Goal: Task Accomplishment & Management: Complete application form

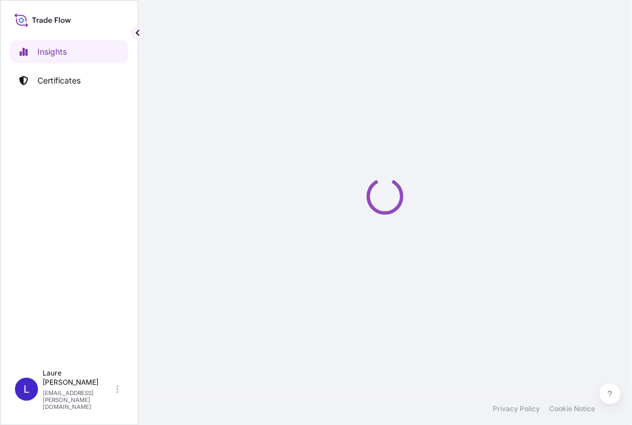
select select "2025"
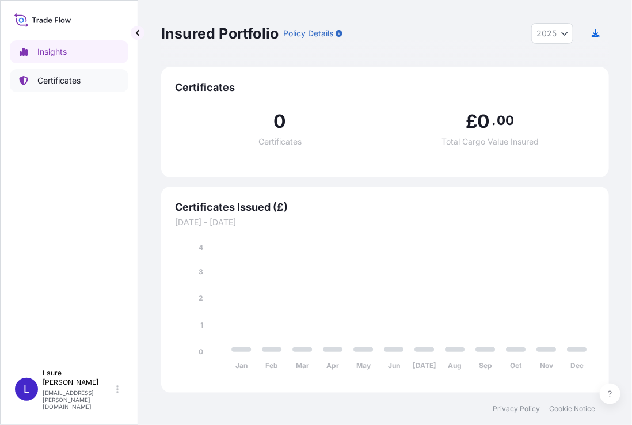
click at [76, 82] on p "Certificates" at bounding box center [58, 81] width 43 height 12
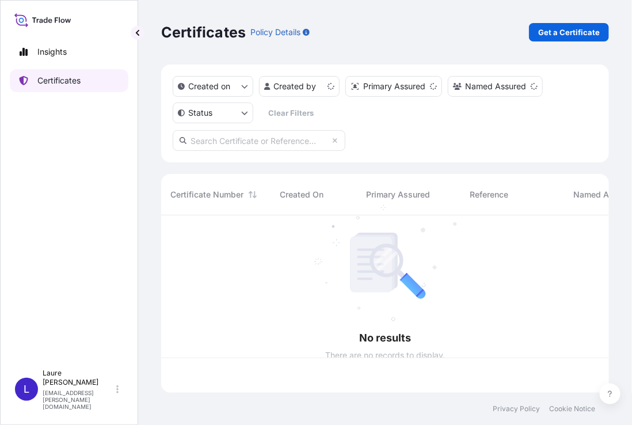
scroll to position [175, 439]
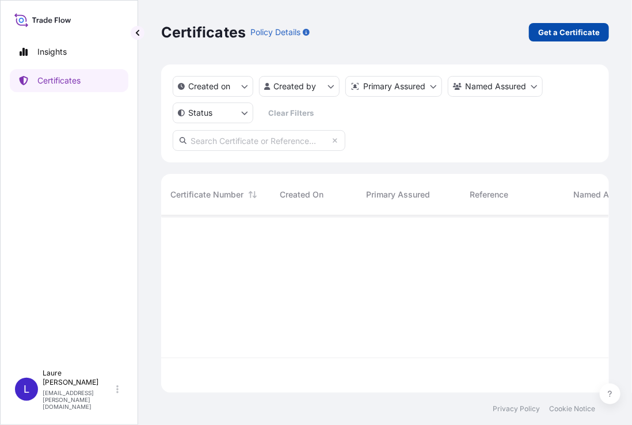
click at [564, 34] on p "Get a Certificate" at bounding box center [569, 32] width 62 height 12
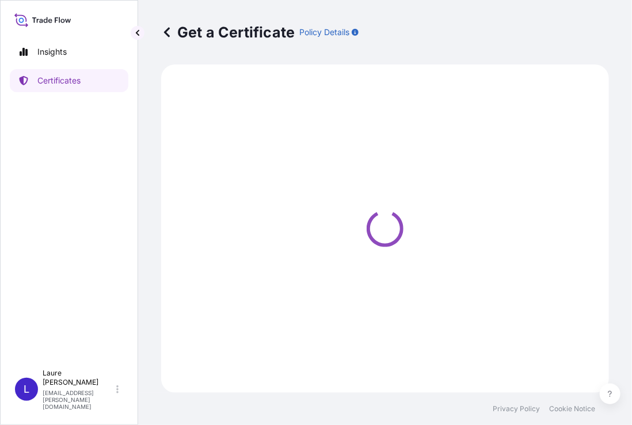
select select "Sea"
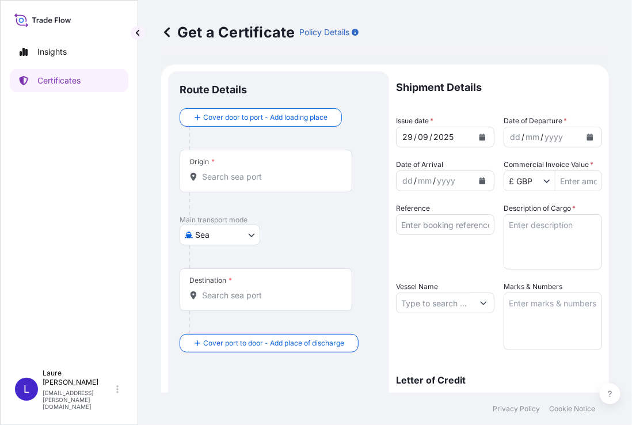
click at [214, 158] on span "*" at bounding box center [212, 161] width 3 height 9
click at [214, 171] on input "Origin *" at bounding box center [270, 177] width 136 height 12
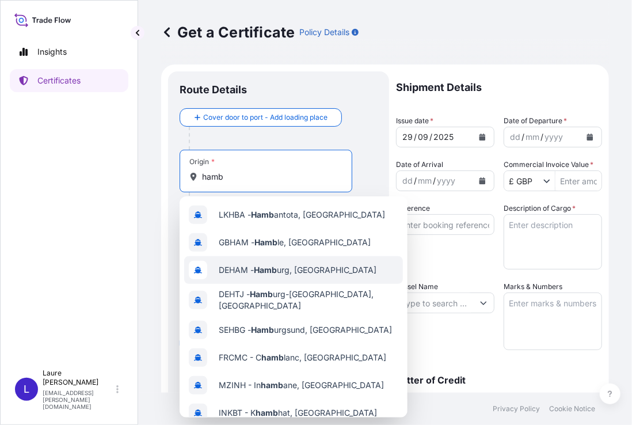
click at [294, 275] on span "DEHAM - Hamb urg, [GEOGRAPHIC_DATA]" at bounding box center [298, 270] width 158 height 12
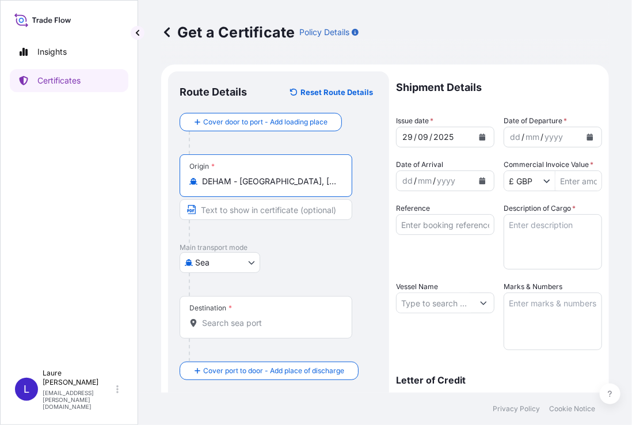
type input "DEHAM - [GEOGRAPHIC_DATA], [GEOGRAPHIC_DATA]"
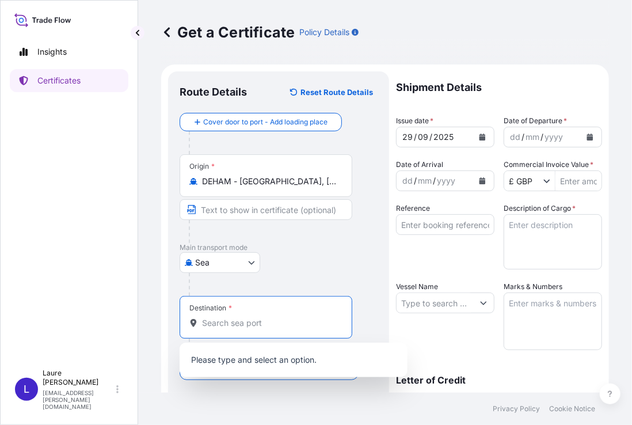
click at [228, 326] on input "Destination *" at bounding box center [270, 323] width 136 height 12
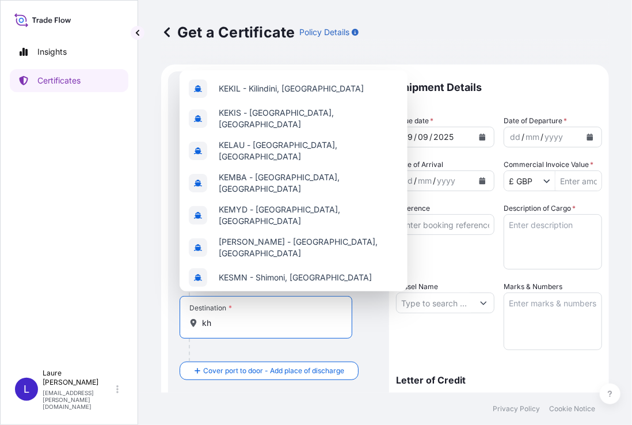
type input "k"
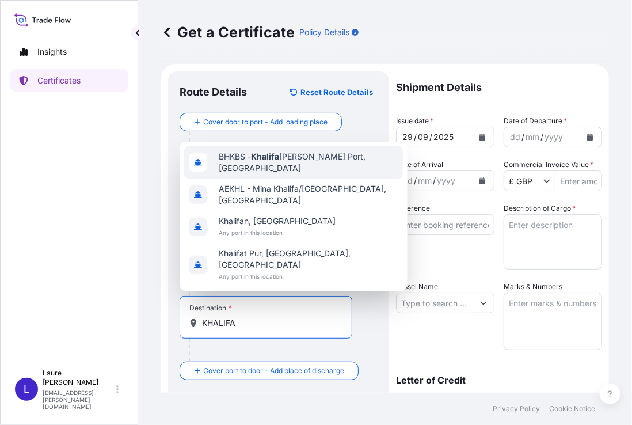
click at [299, 174] on span "BHKBS - [PERSON_NAME], [GEOGRAPHIC_DATA]" at bounding box center [309, 162] width 180 height 23
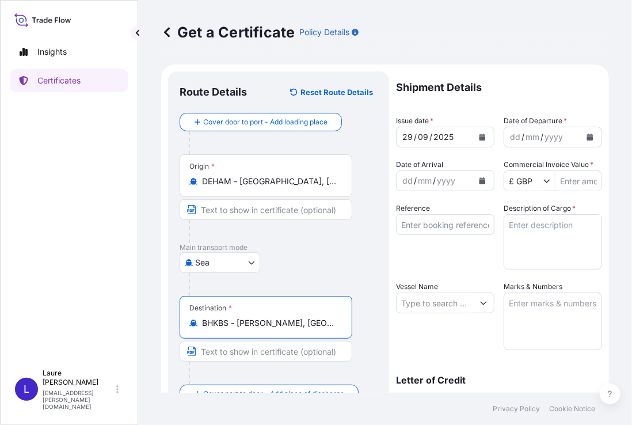
type input "BHKBS - [PERSON_NAME], [GEOGRAPHIC_DATA]"
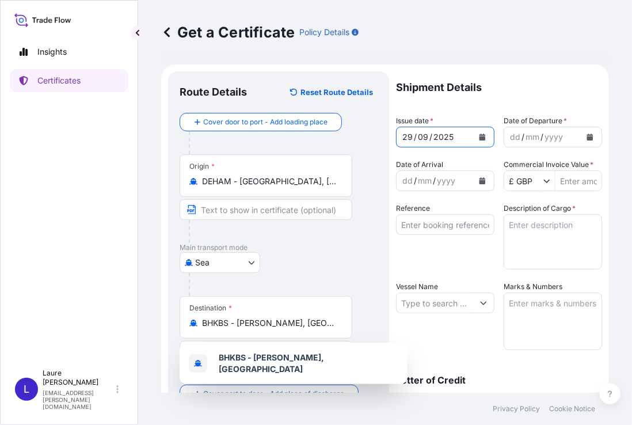
click at [480, 135] on icon "Calendar" at bounding box center [483, 137] width 6 height 7
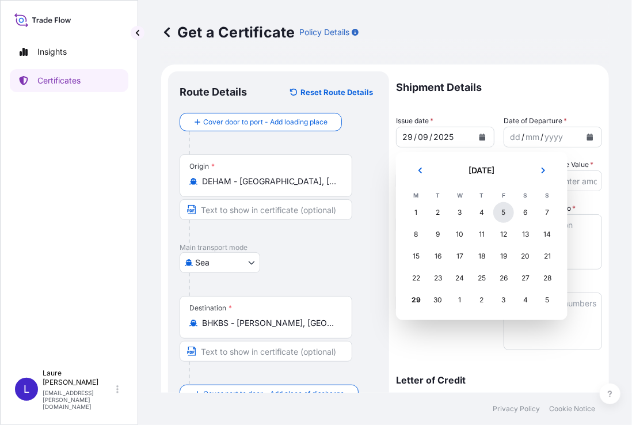
click at [504, 215] on div "5" at bounding box center [503, 212] width 21 height 21
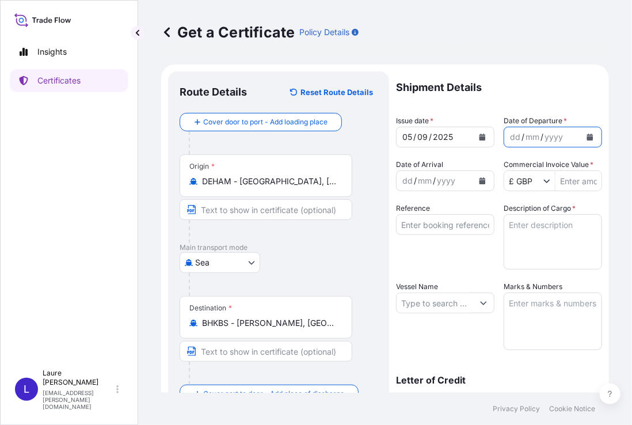
click at [587, 139] on icon "Calendar" at bounding box center [590, 137] width 6 height 7
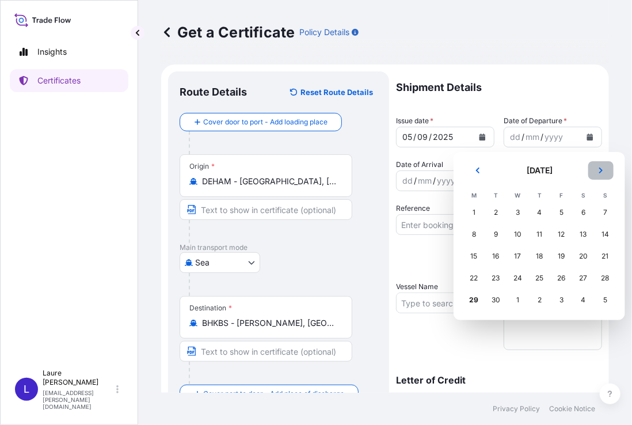
click at [599, 169] on icon "Next" at bounding box center [601, 170] width 7 height 7
click at [559, 300] on div "31" at bounding box center [561, 300] width 21 height 21
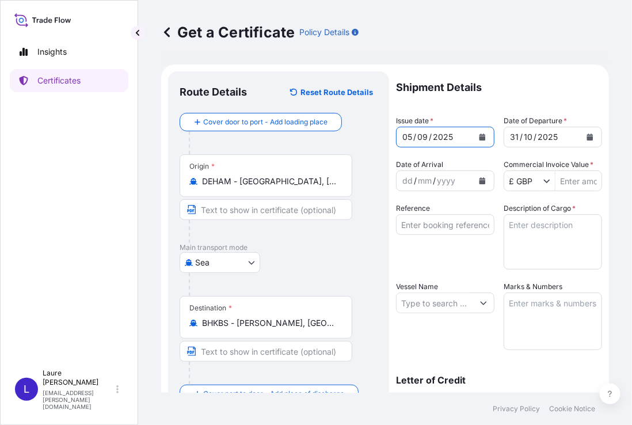
click at [480, 139] on icon "Calendar" at bounding box center [483, 137] width 6 height 7
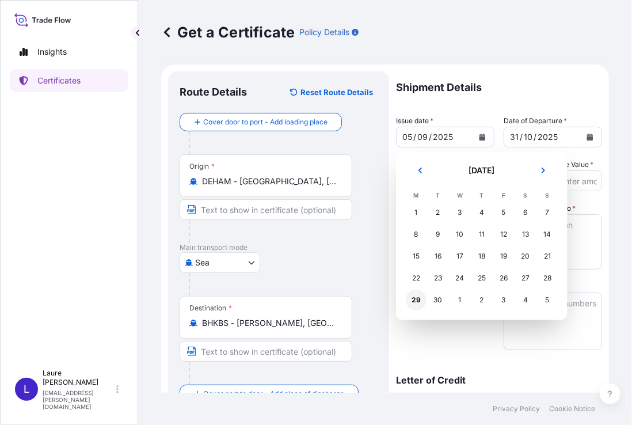
click at [419, 300] on div "29" at bounding box center [416, 300] width 21 height 21
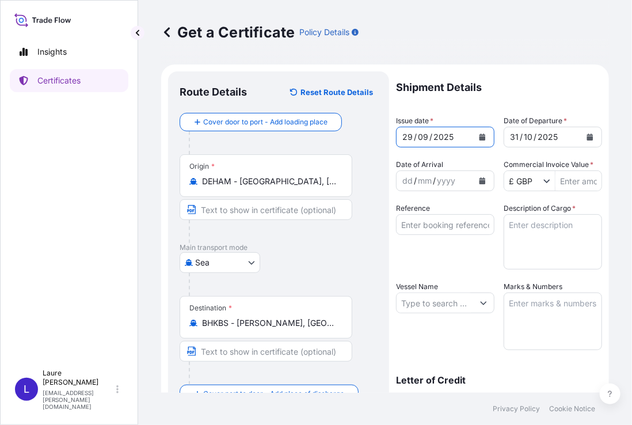
click at [587, 139] on icon "Calendar" at bounding box center [590, 137] width 6 height 7
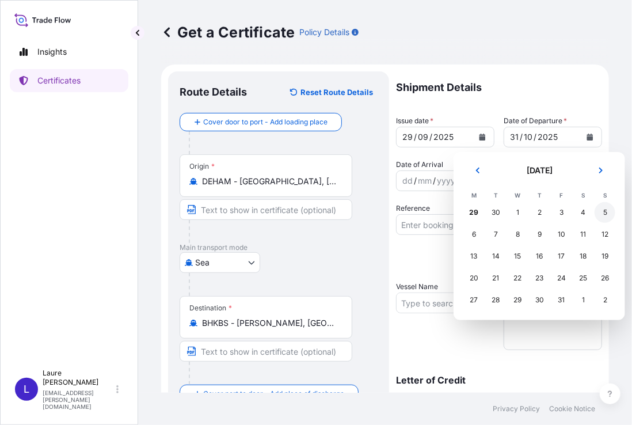
click at [604, 213] on div "5" at bounding box center [605, 212] width 21 height 21
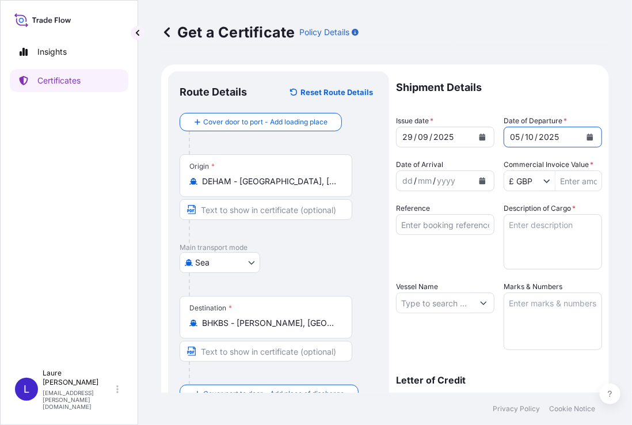
click at [584, 142] on button "Calendar" at bounding box center [590, 137] width 18 height 18
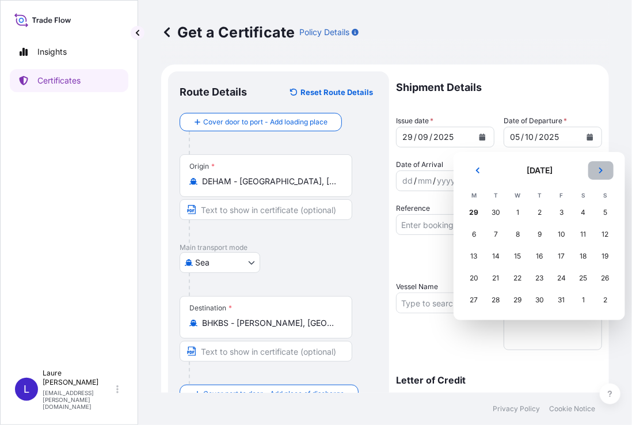
click at [602, 170] on icon "Next" at bounding box center [600, 171] width 3 height 6
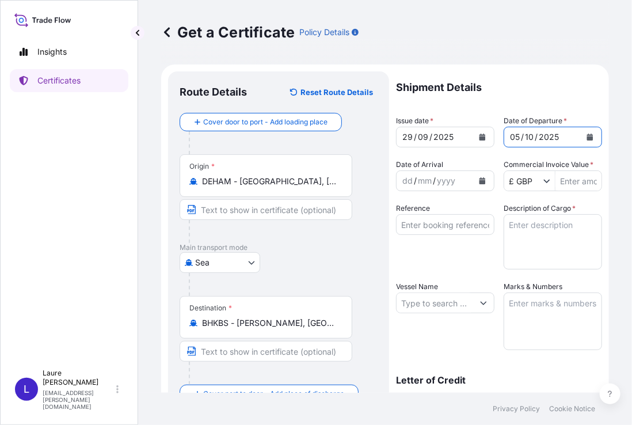
click at [587, 138] on icon "Calendar" at bounding box center [590, 137] width 6 height 7
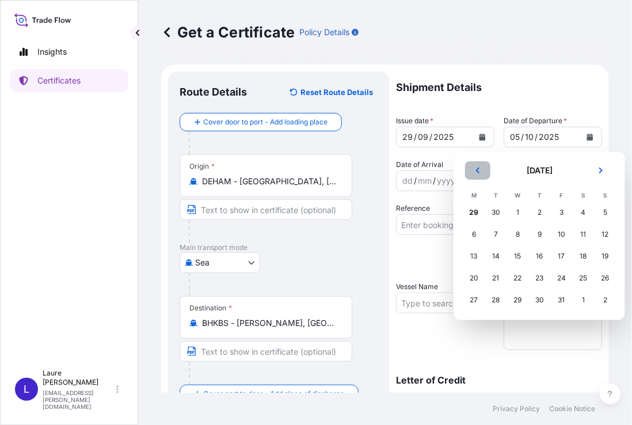
click at [475, 169] on icon "Previous" at bounding box center [477, 170] width 7 height 7
click at [562, 214] on div "5" at bounding box center [561, 212] width 21 height 21
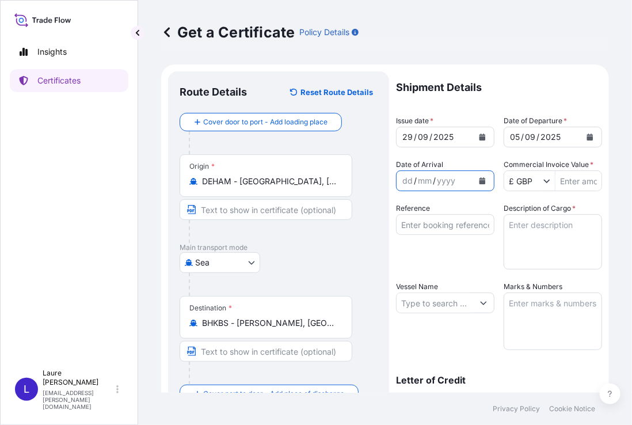
click at [480, 182] on icon "Calendar" at bounding box center [483, 180] width 6 height 7
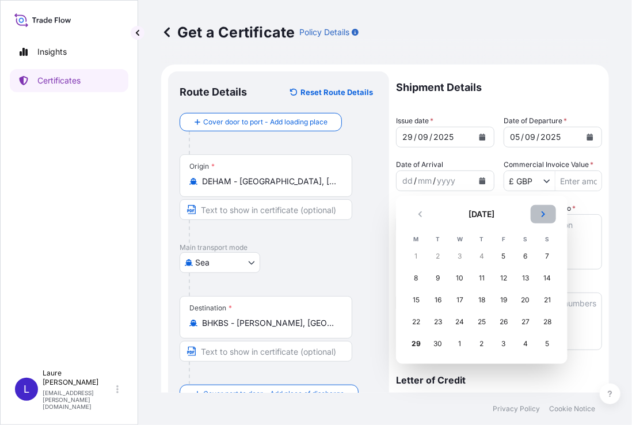
click at [545, 212] on icon "Next" at bounding box center [543, 214] width 7 height 7
click at [500, 342] on div "31" at bounding box center [503, 343] width 21 height 21
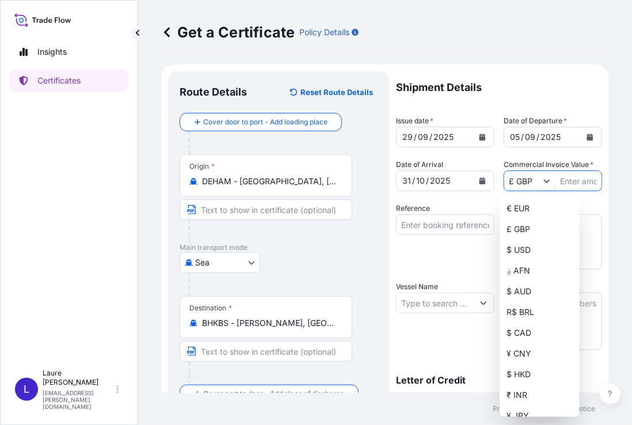
click at [545, 180] on icon "Show suggestions" at bounding box center [547, 181] width 6 height 3
click at [530, 249] on div "$ USD" at bounding box center [539, 249] width 75 height 21
type input "$ USD"
click at [439, 226] on input "Reference" at bounding box center [445, 224] width 98 height 21
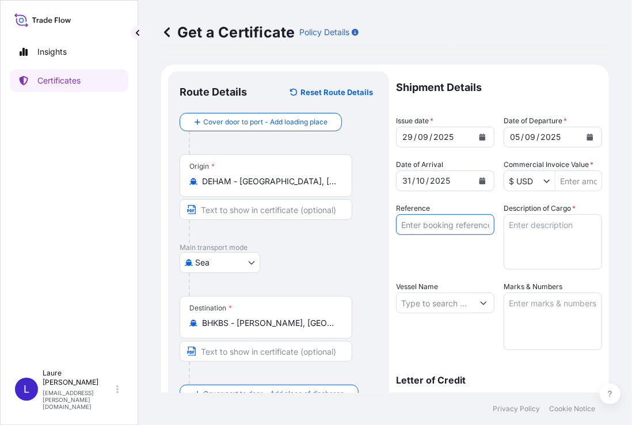
paste input "HBG2026009"
type input "HBG2026009"
click at [447, 307] on input "Vessel Name" at bounding box center [435, 302] width 77 height 21
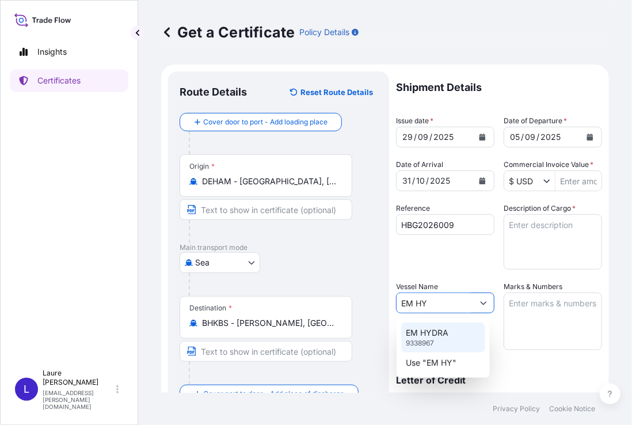
click at [452, 332] on div "EM HYDRA 9338967" at bounding box center [443, 337] width 84 height 30
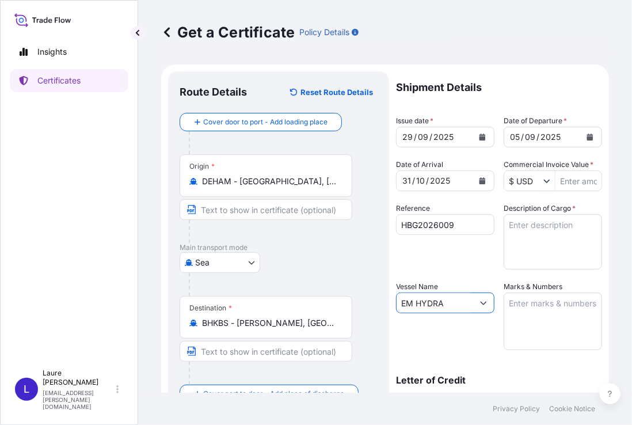
type input "EM HYDRA"
click at [546, 231] on textarea "Description of Cargo *" at bounding box center [553, 241] width 98 height 55
click at [557, 181] on input "Commercial Invoice Value *" at bounding box center [578, 180] width 46 height 21
click at [566, 182] on input "Commercial Invoice Value *" at bounding box center [578, 180] width 46 height 21
type input "69,069"
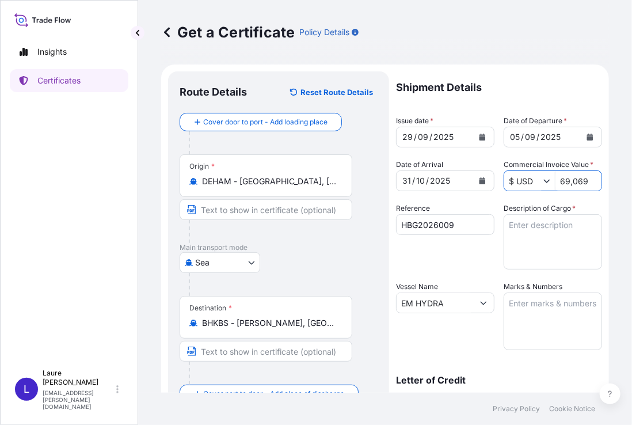
click at [545, 224] on textarea "Description of Cargo *" at bounding box center [553, 241] width 98 height 55
click at [509, 300] on textarea "Marks & Numbers" at bounding box center [553, 321] width 98 height 58
paste textarea "1 x 20'Dry Container MSNU 1076124 Seal IB048255"
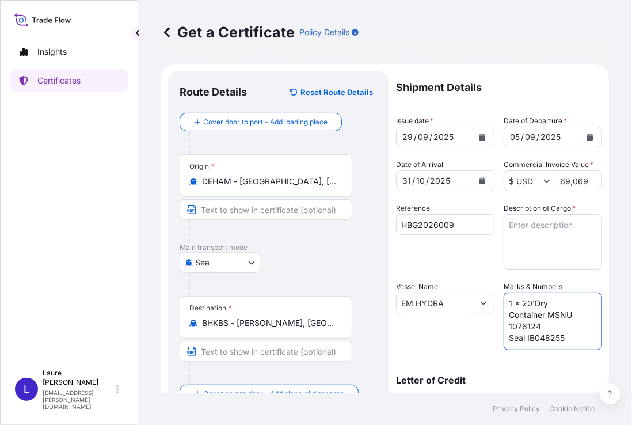
drag, startPoint x: 546, startPoint y: 314, endPoint x: 543, endPoint y: 324, distance: 9.6
click at [543, 324] on textarea "1 x 20'Dry Container MSNU 1076124 Seal IB048255" at bounding box center [553, 321] width 98 height 58
drag, startPoint x: 541, startPoint y: 338, endPoint x: 580, endPoint y: 328, distance: 41.0
click at [566, 340] on textarea "1 x 20'Dry Container CMAU 267269-4 Seal IB048255" at bounding box center [553, 321] width 98 height 58
type textarea "1 x 20'Dry Container CMAU 267269-4 Seal IB044059"
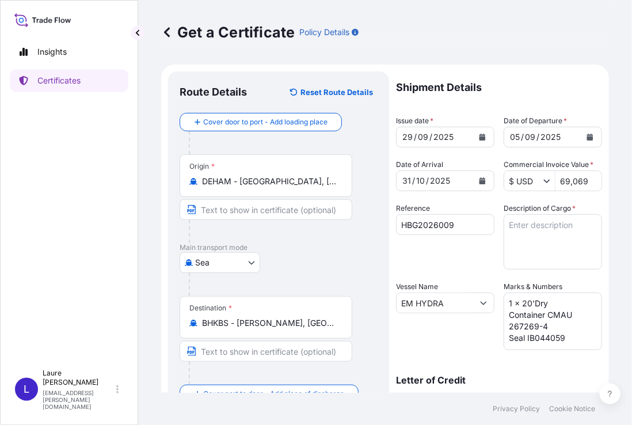
click at [457, 333] on div "Vessel Name EM HYDRA" at bounding box center [445, 315] width 98 height 69
click at [518, 226] on textarea "Description of Cargo *" at bounding box center [553, 241] width 98 height 55
paste textarea "338 cases of cigarettes Gross weight: 5.159,470 Kg Net weight: 2.970,680 Kg"
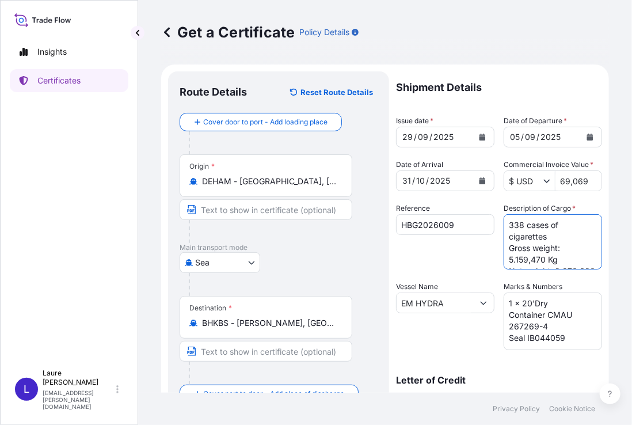
drag, startPoint x: 506, startPoint y: 224, endPoint x: 518, endPoint y: 224, distance: 12.1
click at [518, 224] on textarea "338 cases of cigarettes Gross weight: 5.159,470 Kg Net weight: 2.970,680 Kg" at bounding box center [553, 241] width 98 height 55
click at [508, 259] on textarea "155 cases of cigarettes Gross weight: 5.159,470 Kg Net weight: 2.970,680 Kg" at bounding box center [553, 241] width 98 height 55
drag, startPoint x: 511, startPoint y: 259, endPoint x: 520, endPoint y: 261, distance: 9.5
click at [524, 260] on textarea "155 cases of cigarettes Gross weight: 1.159,470 Kg Net weight: 2.970,680 Kg" at bounding box center [553, 241] width 98 height 55
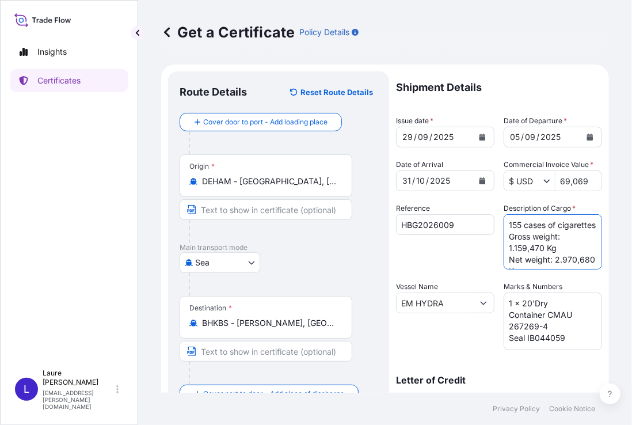
scroll to position [1, 0]
drag, startPoint x: 528, startPoint y: 259, endPoint x: 535, endPoint y: 258, distance: 7.5
click at [535, 258] on textarea "155 cases of cigarettes Gross weight: 1.820,470 Kg Net weight: 2.970,680 Kg" at bounding box center [553, 241] width 98 height 55
click at [509, 260] on textarea "155 cases of cigarettes Gross weight: 1.820,900 Kg Net weight: 2.970,680 Kg" at bounding box center [553, 241] width 98 height 55
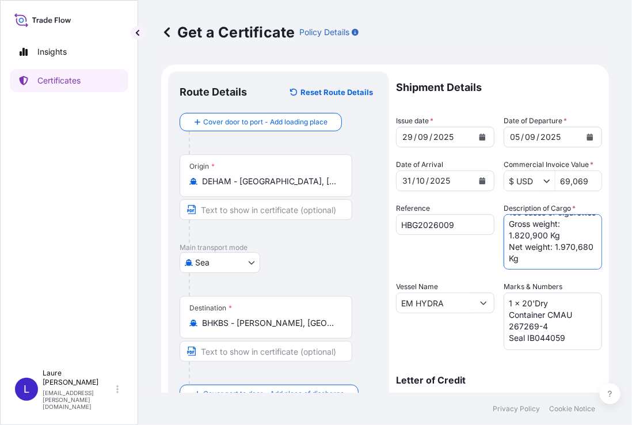
drag, startPoint x: 511, startPoint y: 260, endPoint x: 524, endPoint y: 260, distance: 13.8
click at [524, 260] on textarea "155 cases of cigarettes Gross weight: 1.820,900 Kg Net weight: 1.970,680 Kg" at bounding box center [553, 241] width 98 height 55
click at [535, 258] on textarea "155 cases of cigarettes Gross weight: 1.820,900 Kg Net weight: 1.084,680 Kg" at bounding box center [553, 241] width 98 height 55
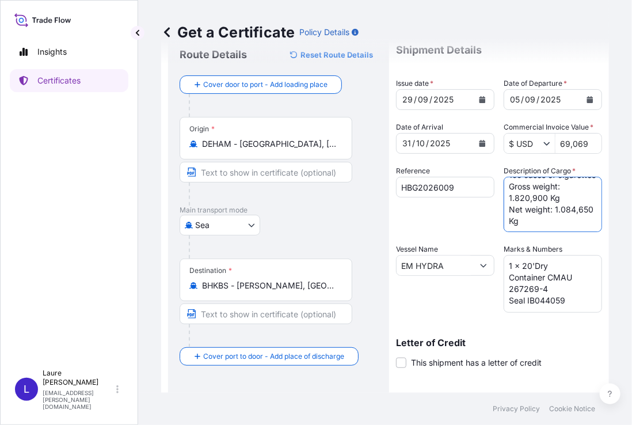
scroll to position [58, 0]
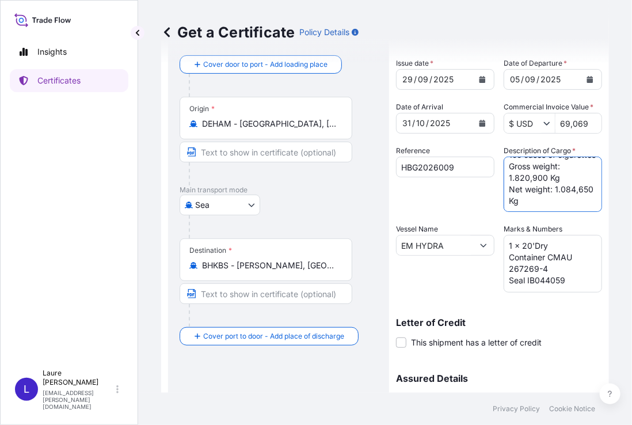
click at [559, 197] on textarea "155 cases of cigarettes Gross weight: 1.820,900 Kg Net weight: 1.084,650 Kg" at bounding box center [553, 184] width 98 height 55
paste textarea "JASHANMAL AND SONS BSC (c) JP/BH-07/2025_R1"
click at [556, 172] on textarea "155 cases of cigarettes Gross weight: 1.820,900 Kg Net weight: 1.084,650 Kg JAS…" at bounding box center [553, 184] width 98 height 55
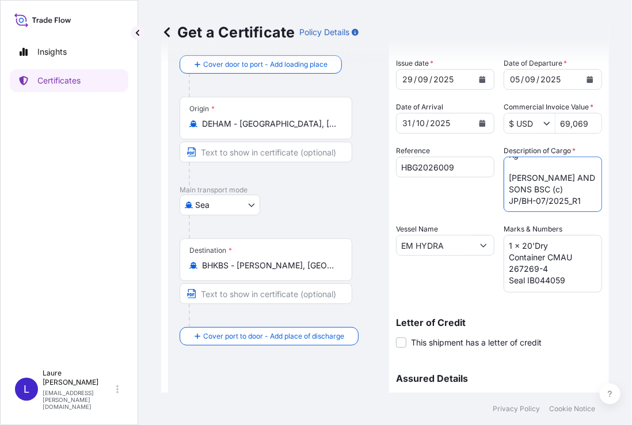
scroll to position [70, 0]
click at [539, 203] on textarea "155 cases of cigarettes Gross weight: 1.820,900 Kg Net weight: 1.084,650 Kg [PE…" at bounding box center [553, 184] width 98 height 55
click at [541, 201] on textarea "155 cases of cigarettes Gross weight: 1.820,900 Kg Net weight: 1.084,650 Kg [PE…" at bounding box center [553, 184] width 98 height 55
drag, startPoint x: 503, startPoint y: 201, endPoint x: 583, endPoint y: 204, distance: 80.1
click at [583, 204] on textarea "155 cases of cigarettes Gross weight: 1.820,900 Kg Net weight: 1.084,650 Kg [PE…" at bounding box center [553, 184] width 98 height 55
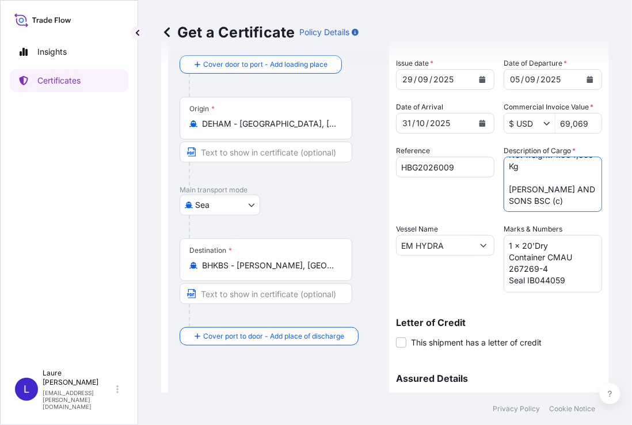
type textarea "155 cases of cigarettes Gross weight: 1.820,900 Kg Net weight: 1.084,650 Kg [PE…"
click at [478, 199] on div "Reference HBG2026009" at bounding box center [445, 178] width 98 height 67
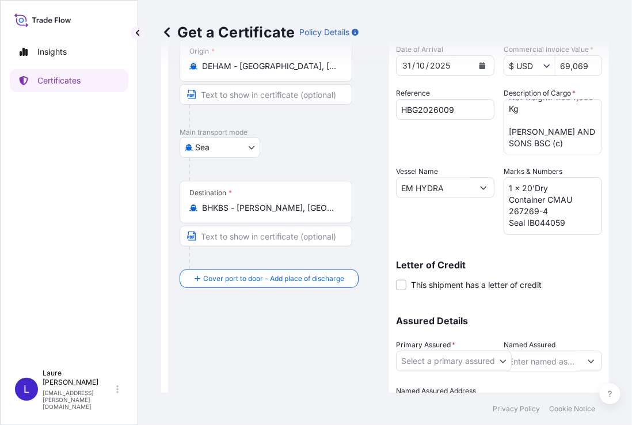
scroll to position [178, 0]
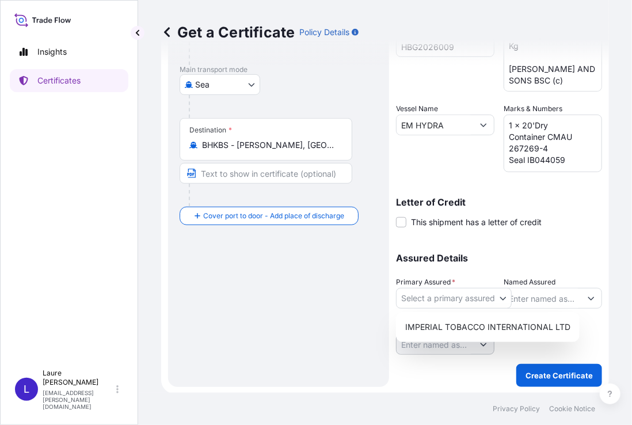
click at [503, 299] on body "Insights Certificates L [PERSON_NAME] [PERSON_NAME][EMAIL_ADDRESS][PERSON_NAME]…" at bounding box center [316, 212] width 632 height 425
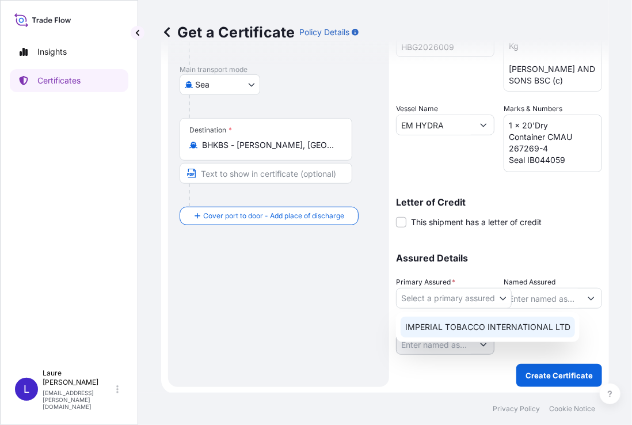
click at [504, 326] on div "IMPERIAL TOBACCO INTERNATIONAL LTD" at bounding box center [488, 327] width 174 height 21
select select "31694"
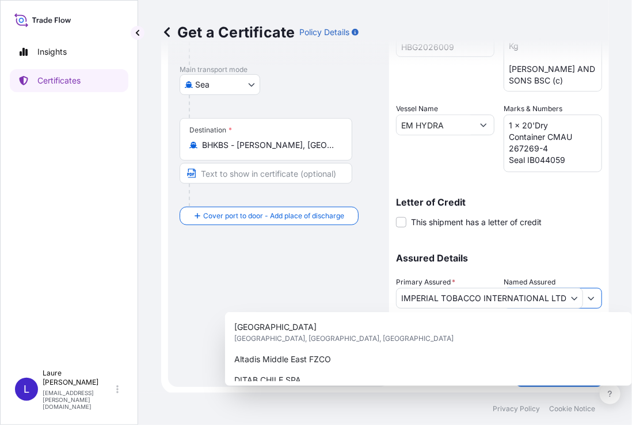
click at [587, 298] on button "Show suggestions" at bounding box center [591, 298] width 21 height 21
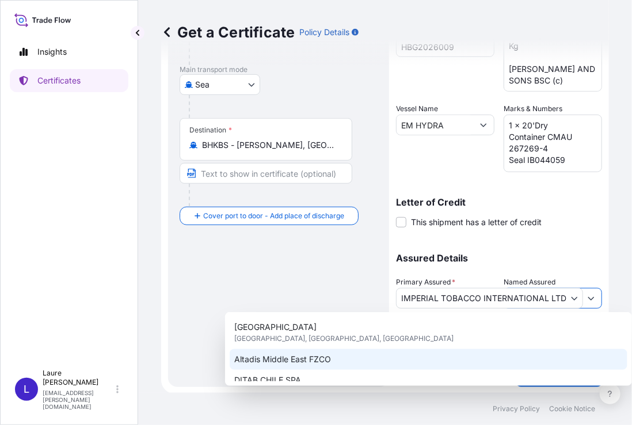
click at [420, 353] on div "Altadis Middle East FZCO" at bounding box center [429, 359] width 398 height 21
type input "Altadis Middle East FZCO"
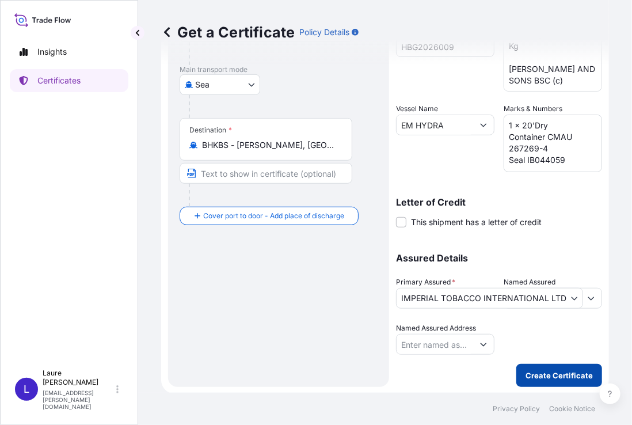
click at [565, 376] on p "Create Certificate" at bounding box center [559, 376] width 67 height 12
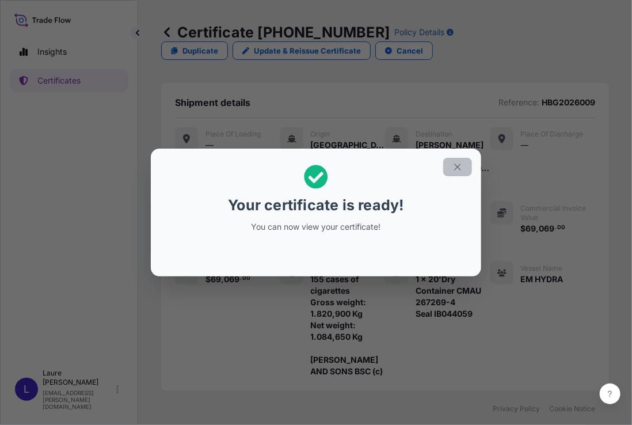
click at [457, 168] on icon "button" at bounding box center [457, 166] width 6 height 6
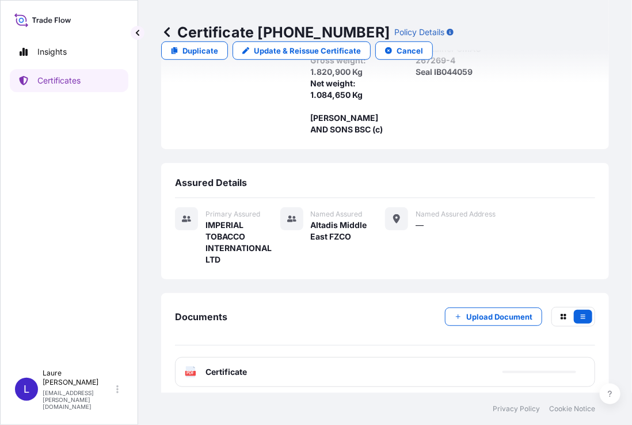
scroll to position [246, 0]
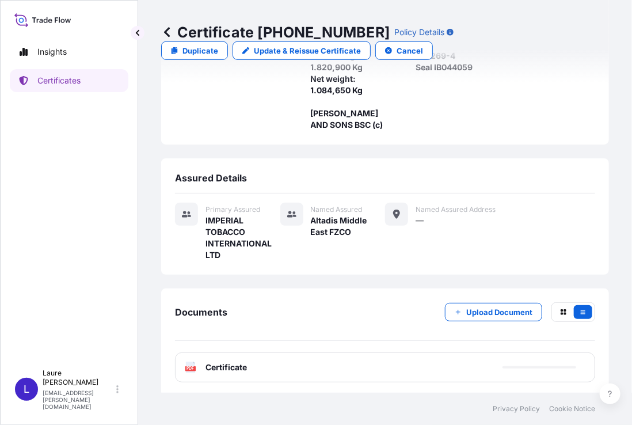
click at [210, 365] on span "Certificate" at bounding box center [226, 368] width 41 height 12
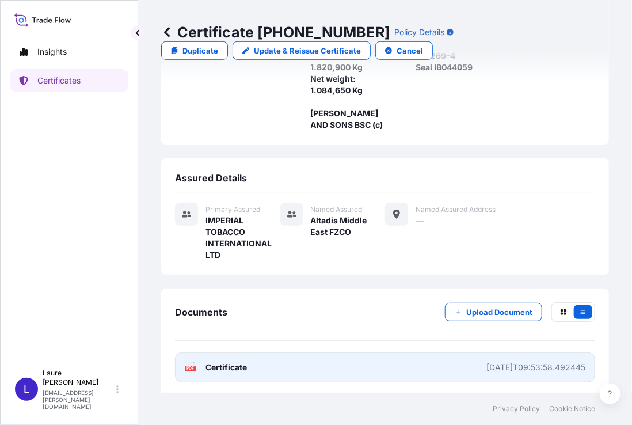
click at [191, 367] on text "PDF" at bounding box center [190, 369] width 7 height 4
